Goal: Information Seeking & Learning: Check status

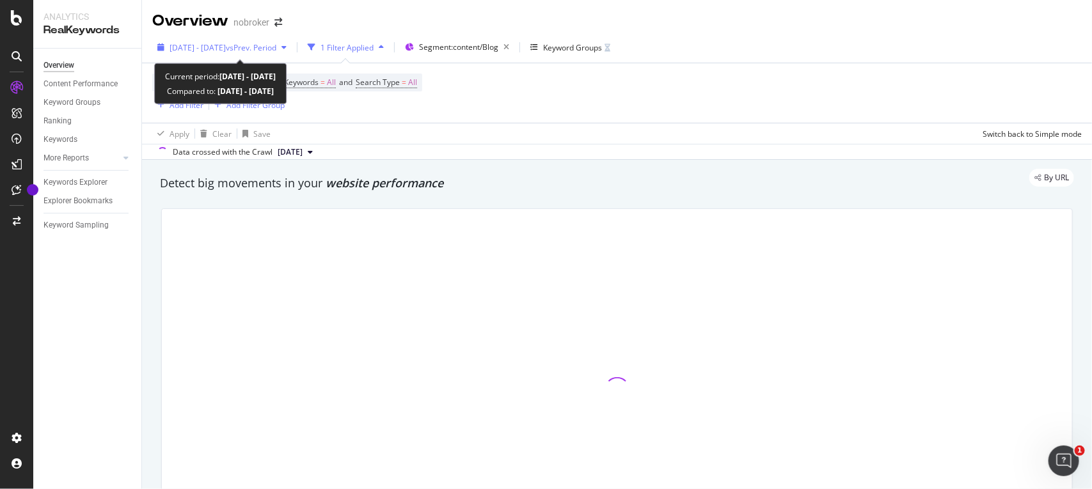
click at [203, 38] on div "[DATE] - [DATE] vs Prev. Period" at bounding box center [221, 47] width 139 height 19
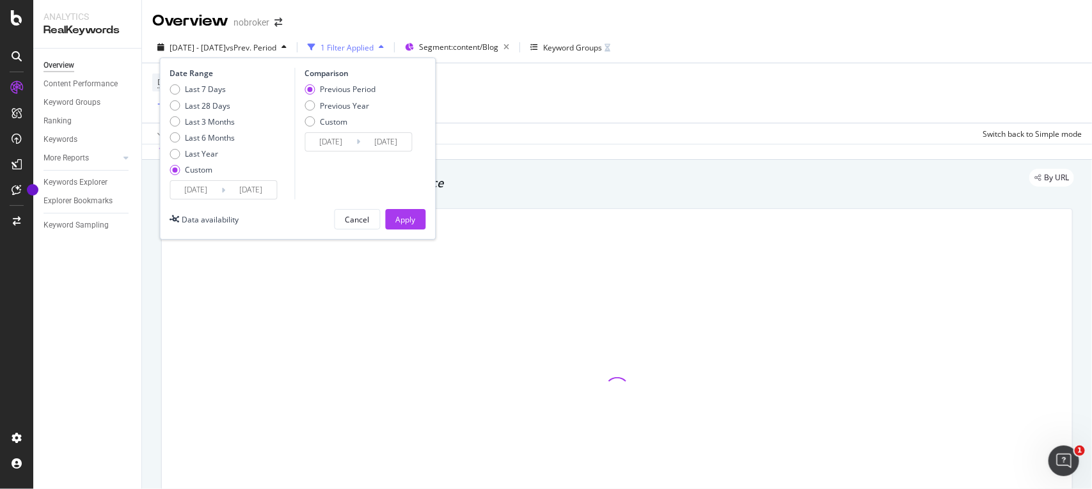
click at [216, 181] on input "[DATE]" at bounding box center [196, 190] width 51 height 18
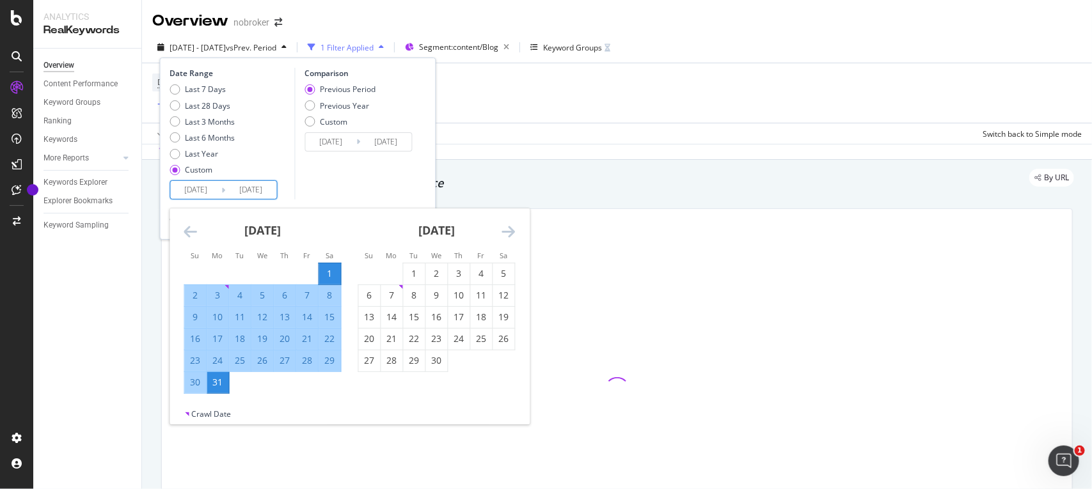
click at [512, 225] on icon "Move forward to switch to the next month." at bounding box center [508, 231] width 13 height 15
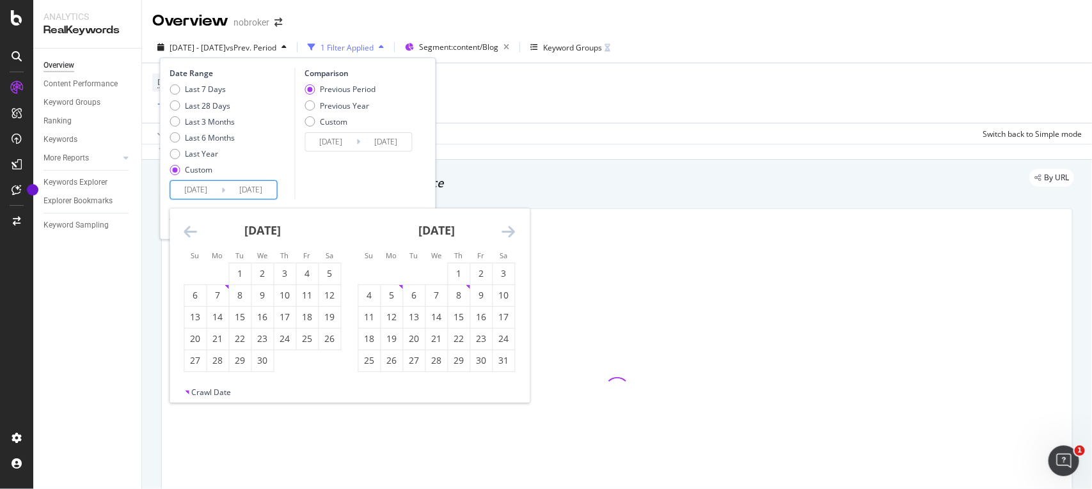
click at [512, 225] on icon "Move forward to switch to the next month." at bounding box center [508, 231] width 13 height 15
click at [474, 277] on div "1" at bounding box center [482, 273] width 22 height 13
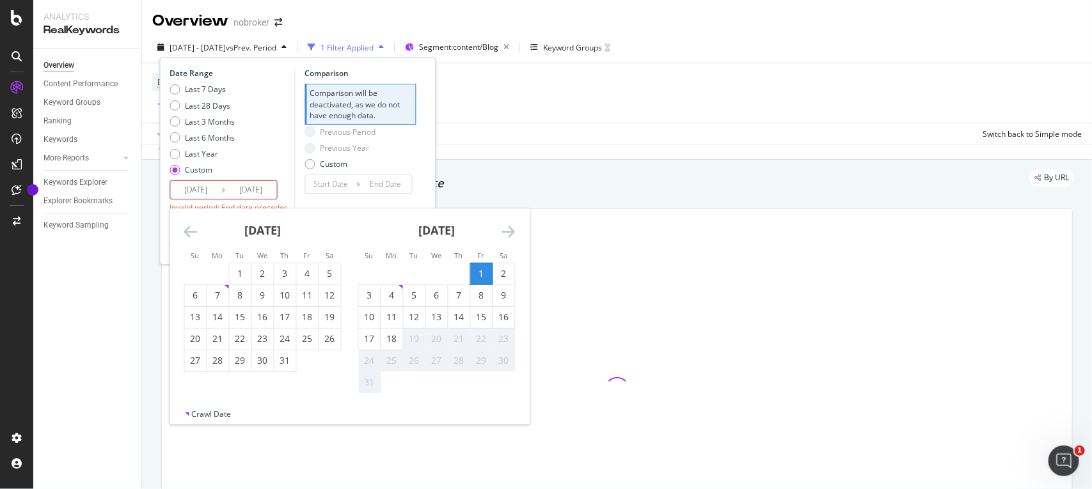
type input "[DATE]"
click at [382, 340] on div "18" at bounding box center [392, 339] width 22 height 13
type input "[DATE]"
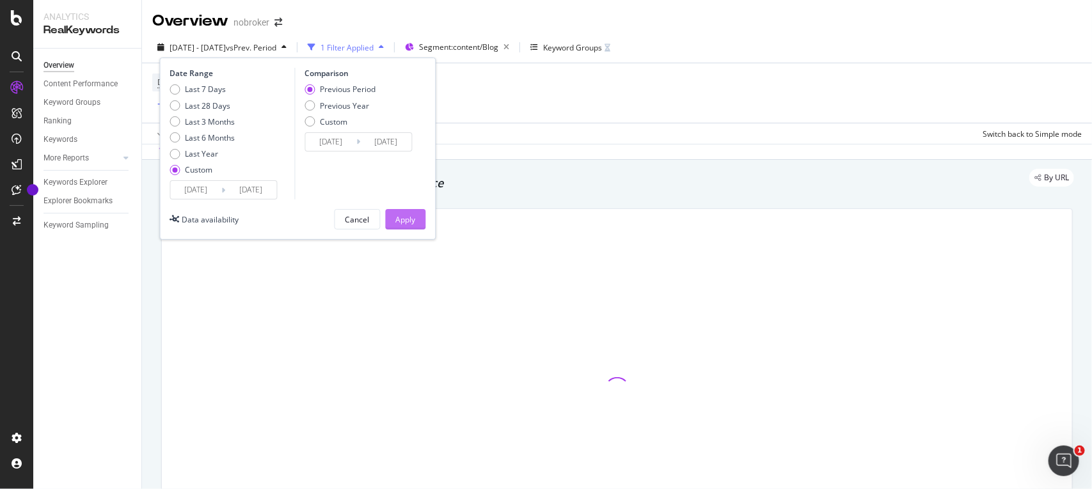
click at [417, 217] on button "Apply" at bounding box center [406, 219] width 40 height 20
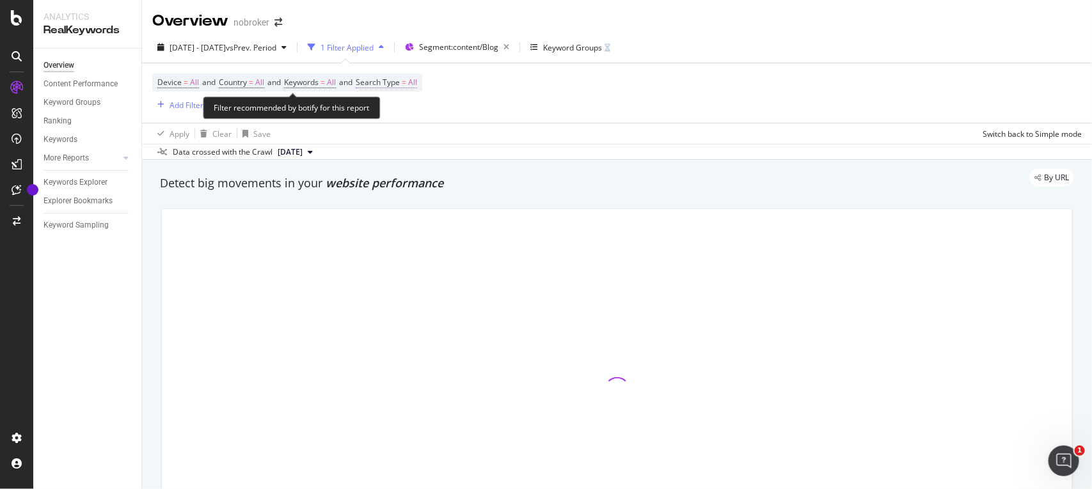
click at [417, 81] on span "Search Type = All" at bounding box center [386, 83] width 61 height 12
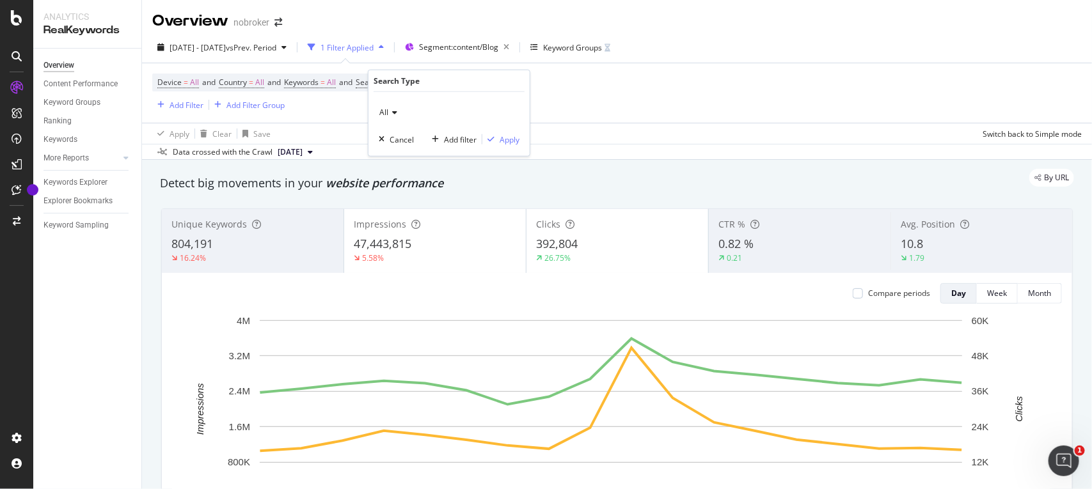
click at [392, 113] on icon at bounding box center [392, 113] width 9 height 8
click at [401, 157] on span "Web" at bounding box center [393, 155] width 16 height 11
click at [499, 137] on div "Apply" at bounding box center [509, 139] width 20 height 11
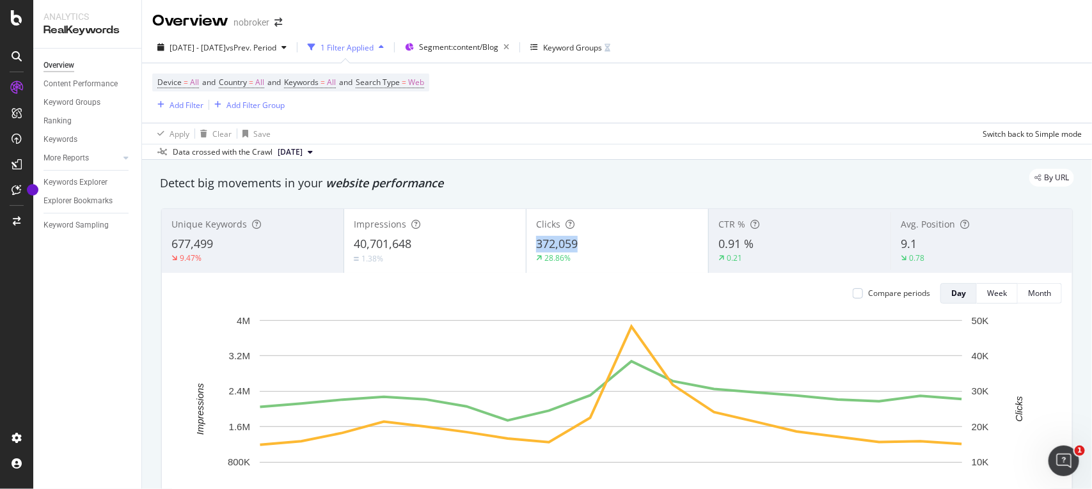
drag, startPoint x: 597, startPoint y: 244, endPoint x: 521, endPoint y: 247, distance: 75.5
click at [526, 247] on div "Clicks 372,059 28.86%" at bounding box center [617, 241] width 182 height 58
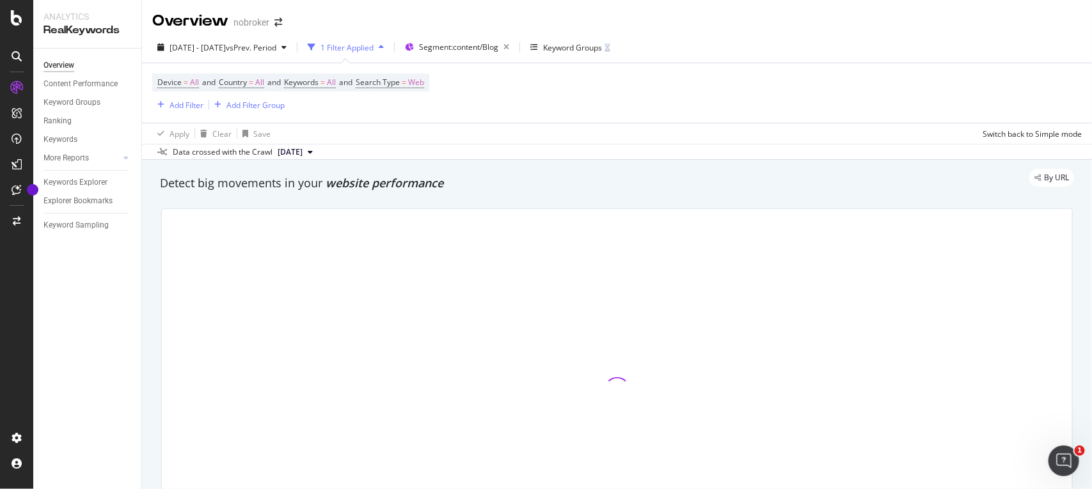
copy span "372,059"
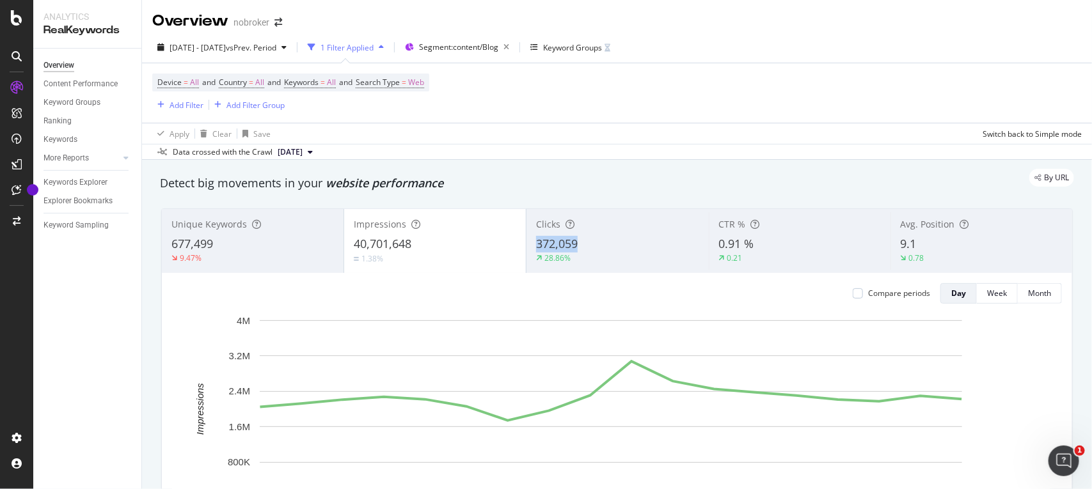
copy span "372,059"
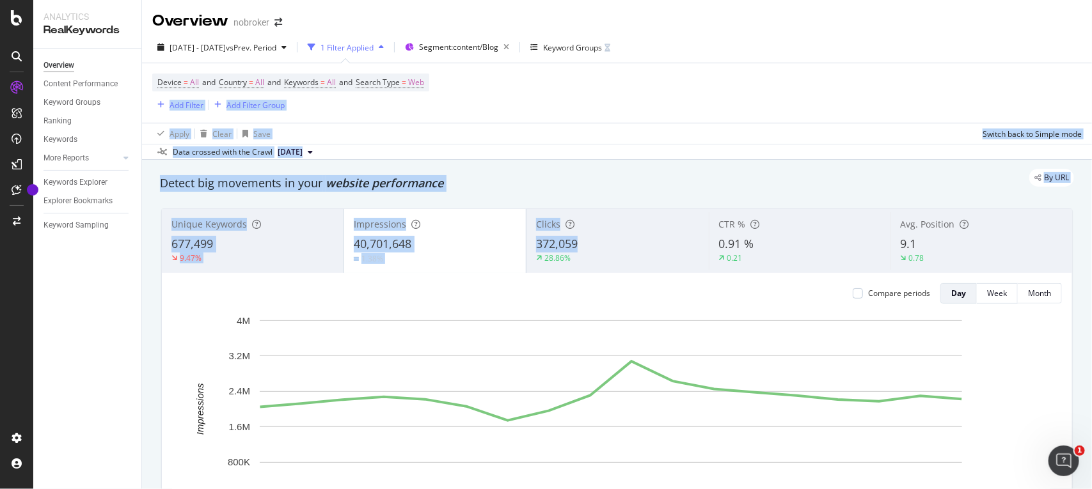
drag, startPoint x: 590, startPoint y: 241, endPoint x: 752, endPoint y: 74, distance: 232.9
click at [752, 74] on div "Overview nobroker [DATE] - [DATE] vs Prev. Period 1 Filter Applied Segment: con…" at bounding box center [617, 244] width 950 height 489
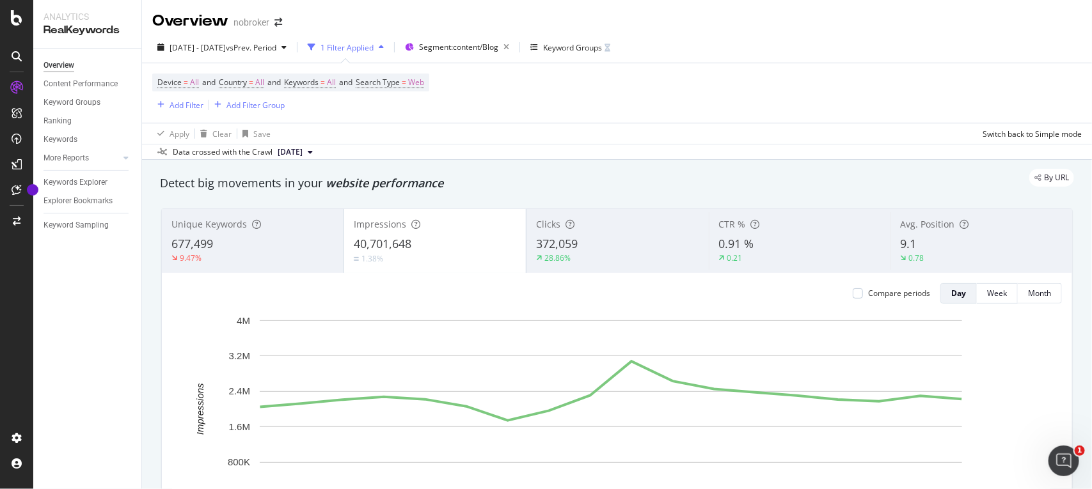
click at [822, 20] on div "Overview nobroker" at bounding box center [617, 16] width 950 height 32
